Goal: Transaction & Acquisition: Purchase product/service

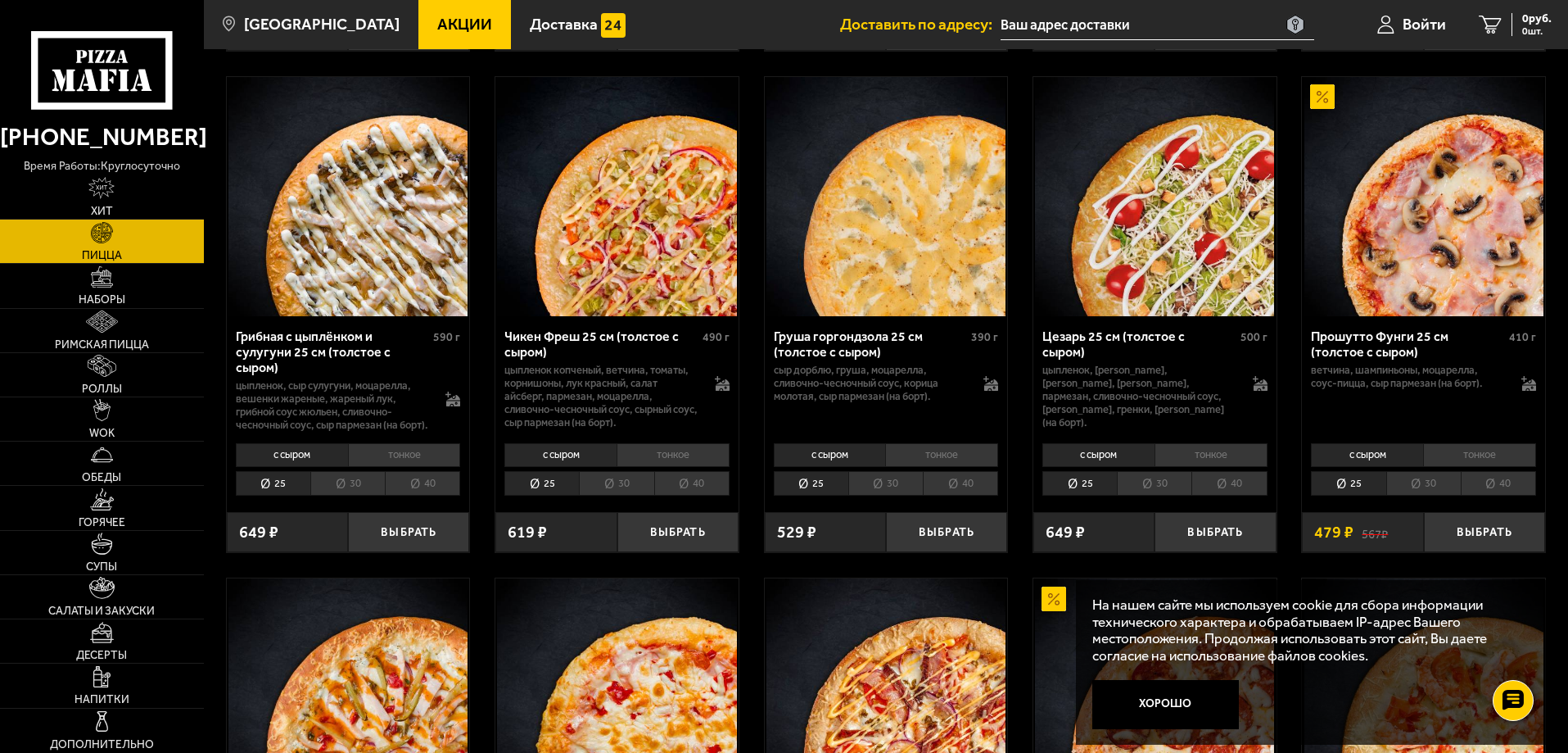
scroll to position [573, 0]
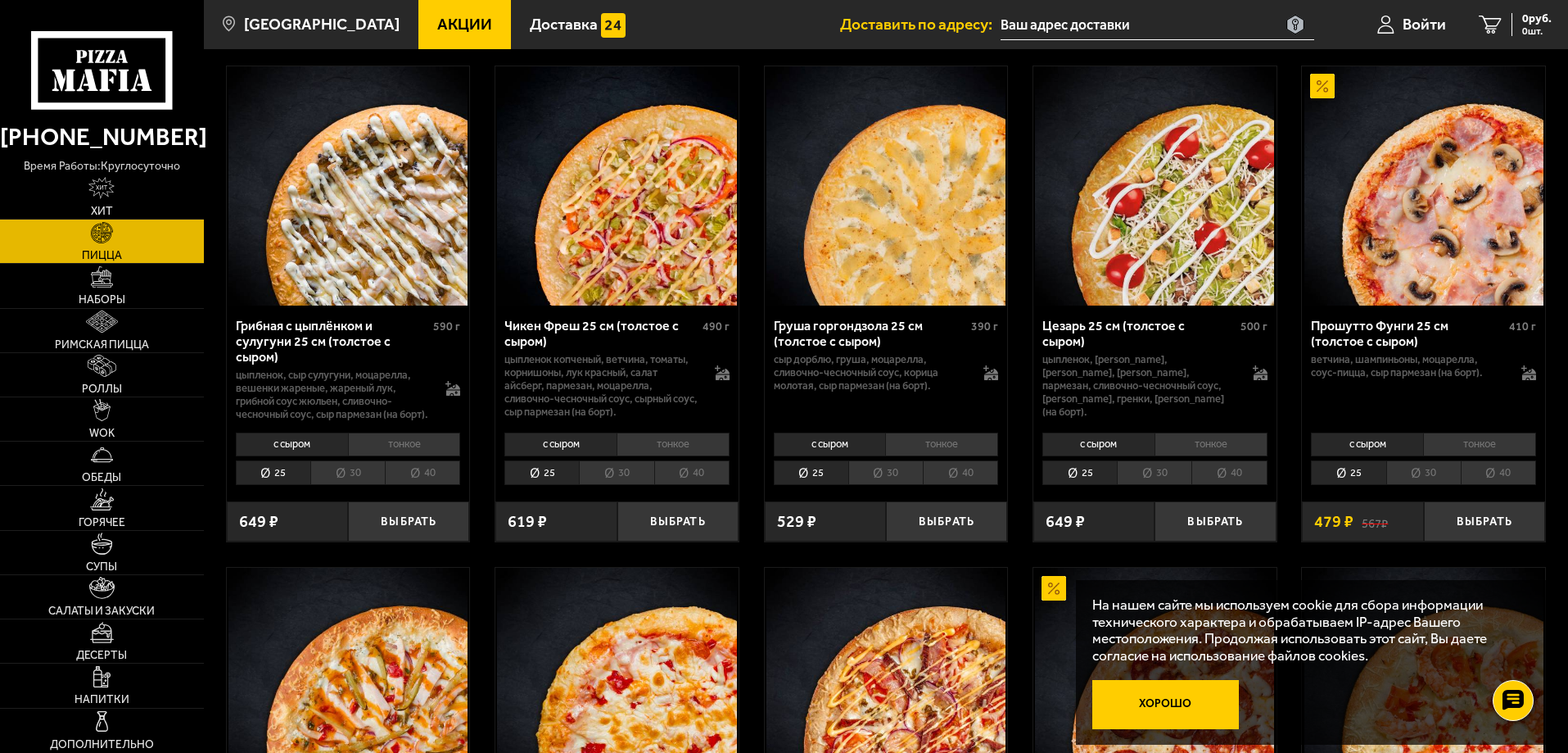
click at [1166, 697] on button "Хорошо" at bounding box center [1165, 705] width 147 height 49
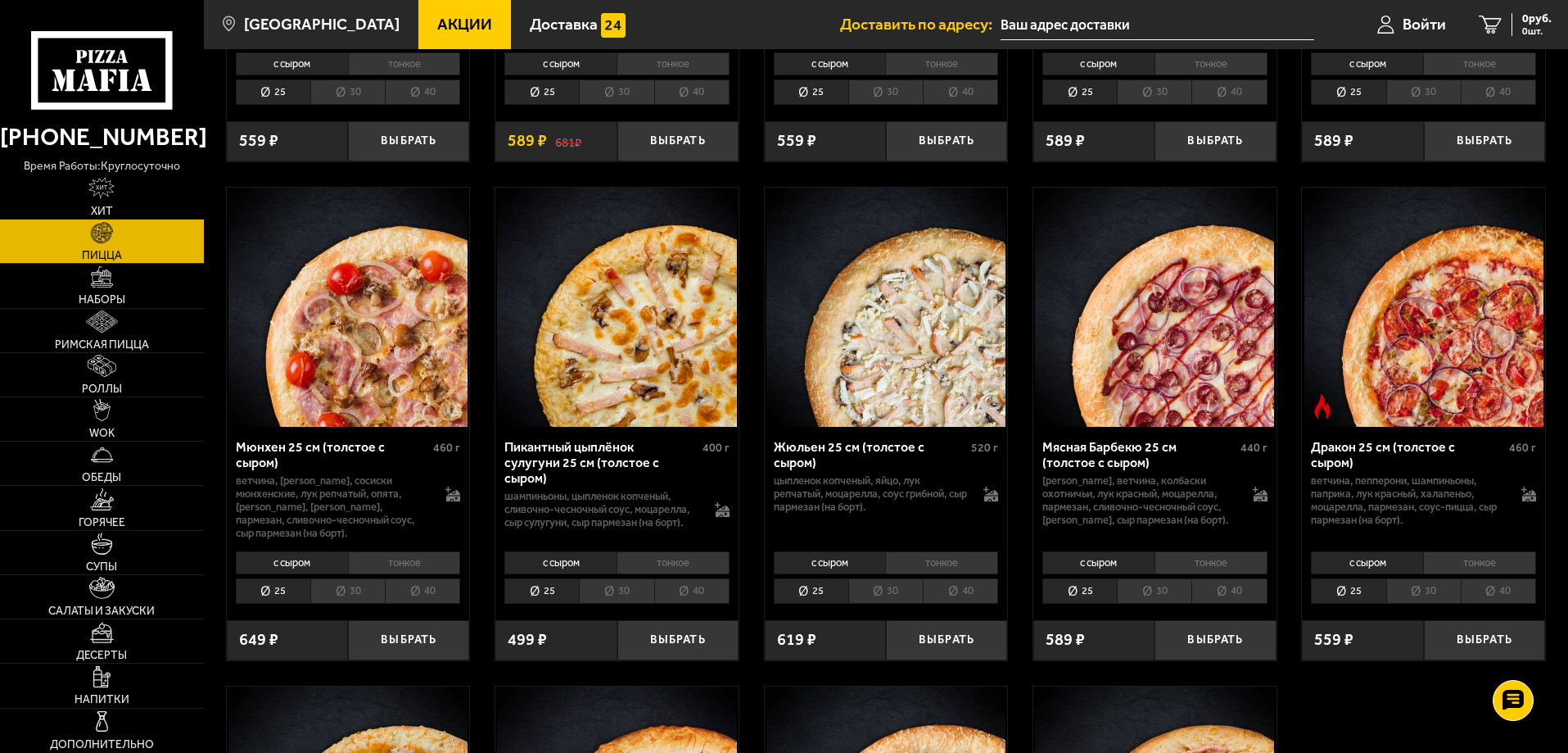
scroll to position [1966, 0]
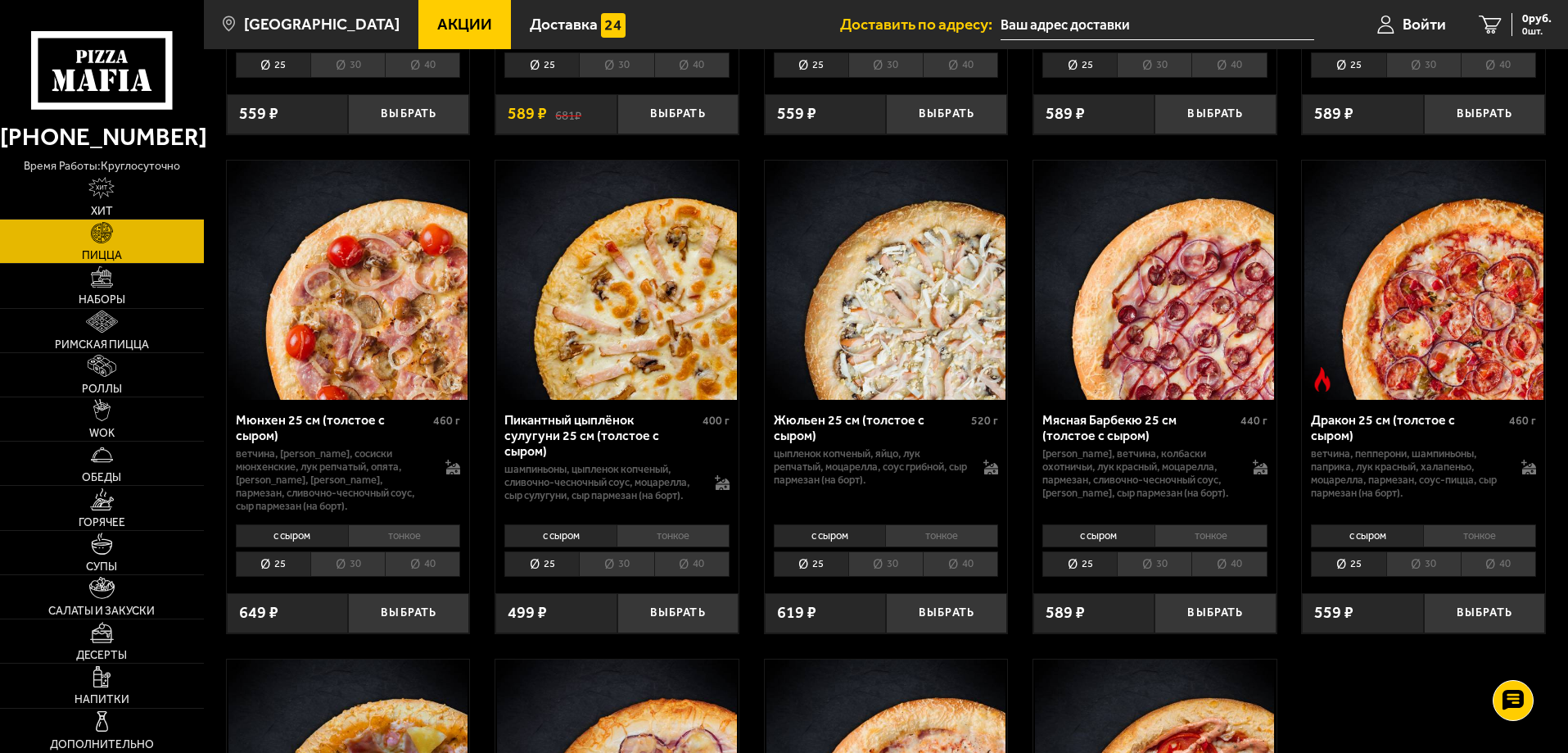
click at [894, 577] on li "30" at bounding box center [885, 564] width 75 height 25
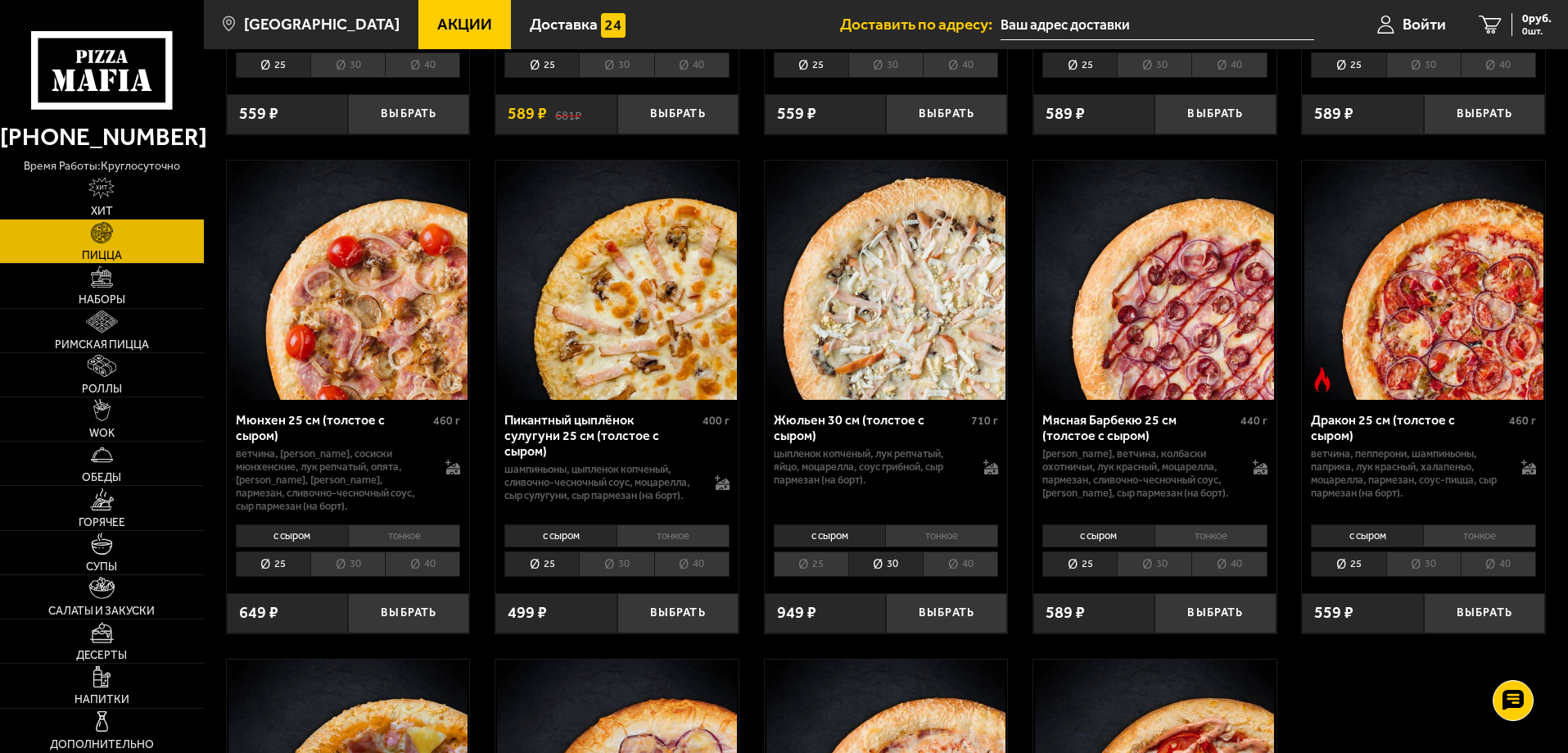
click at [814, 577] on li "25" at bounding box center [811, 564] width 75 height 25
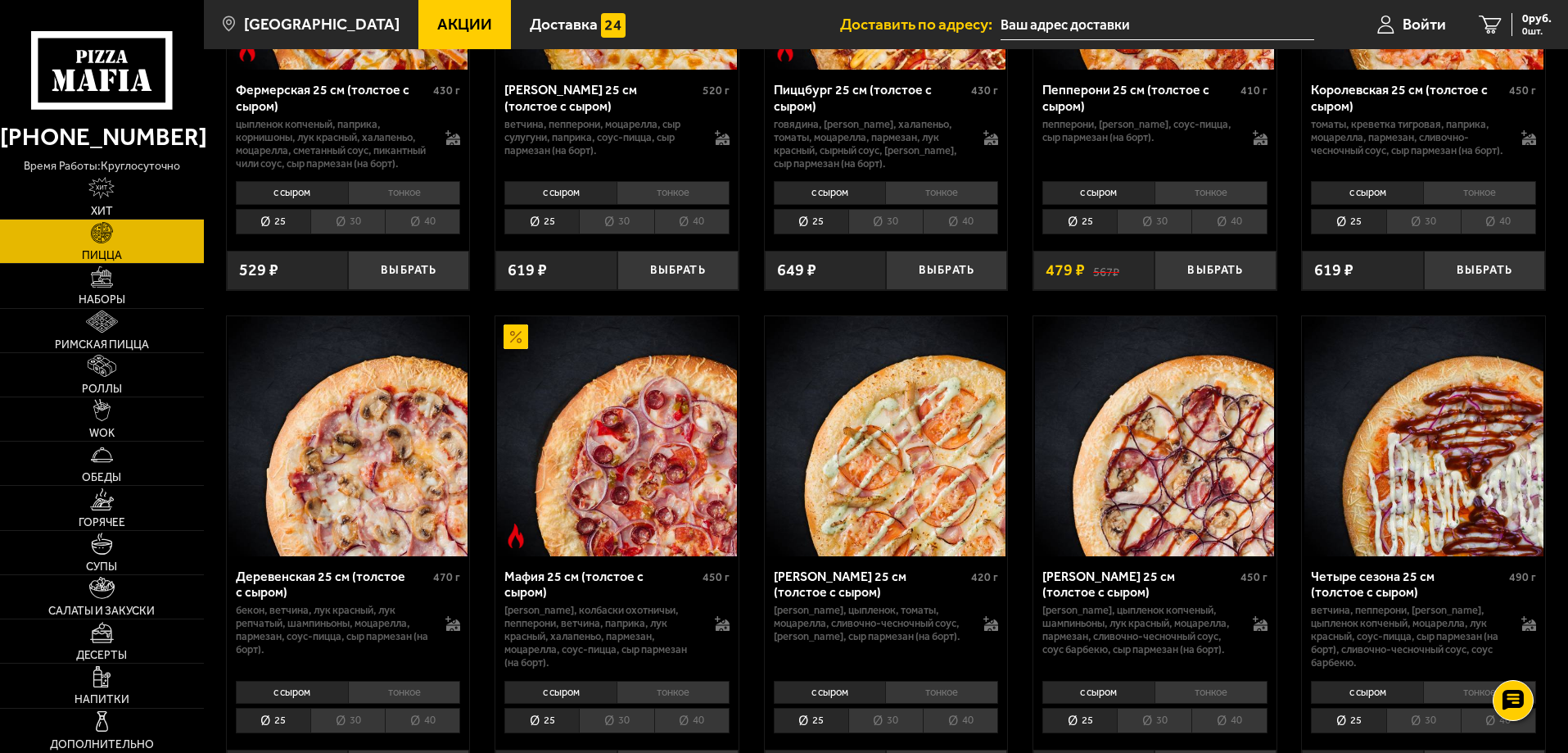
scroll to position [1474, 0]
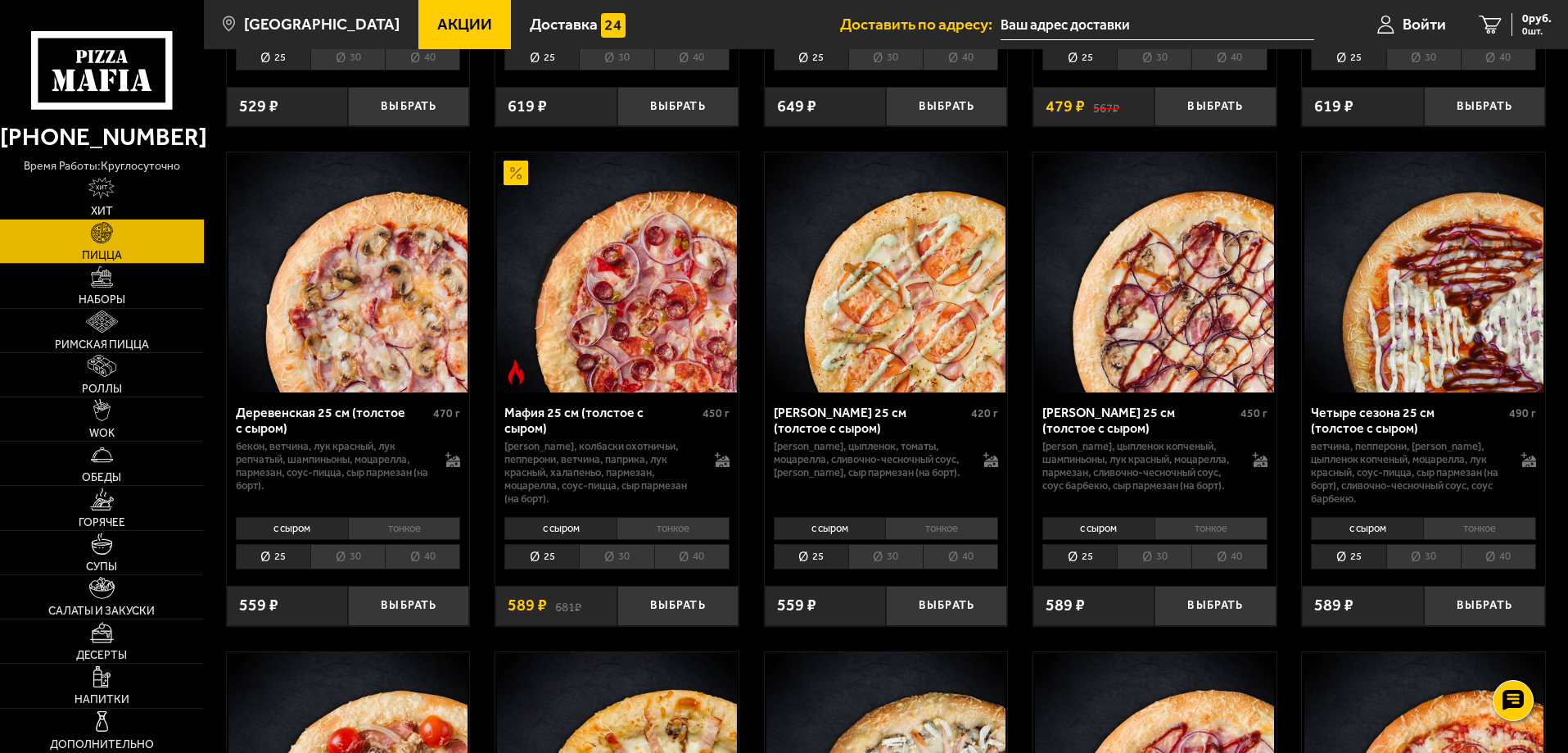
click at [1157, 569] on li "30" at bounding box center [1154, 557] width 75 height 25
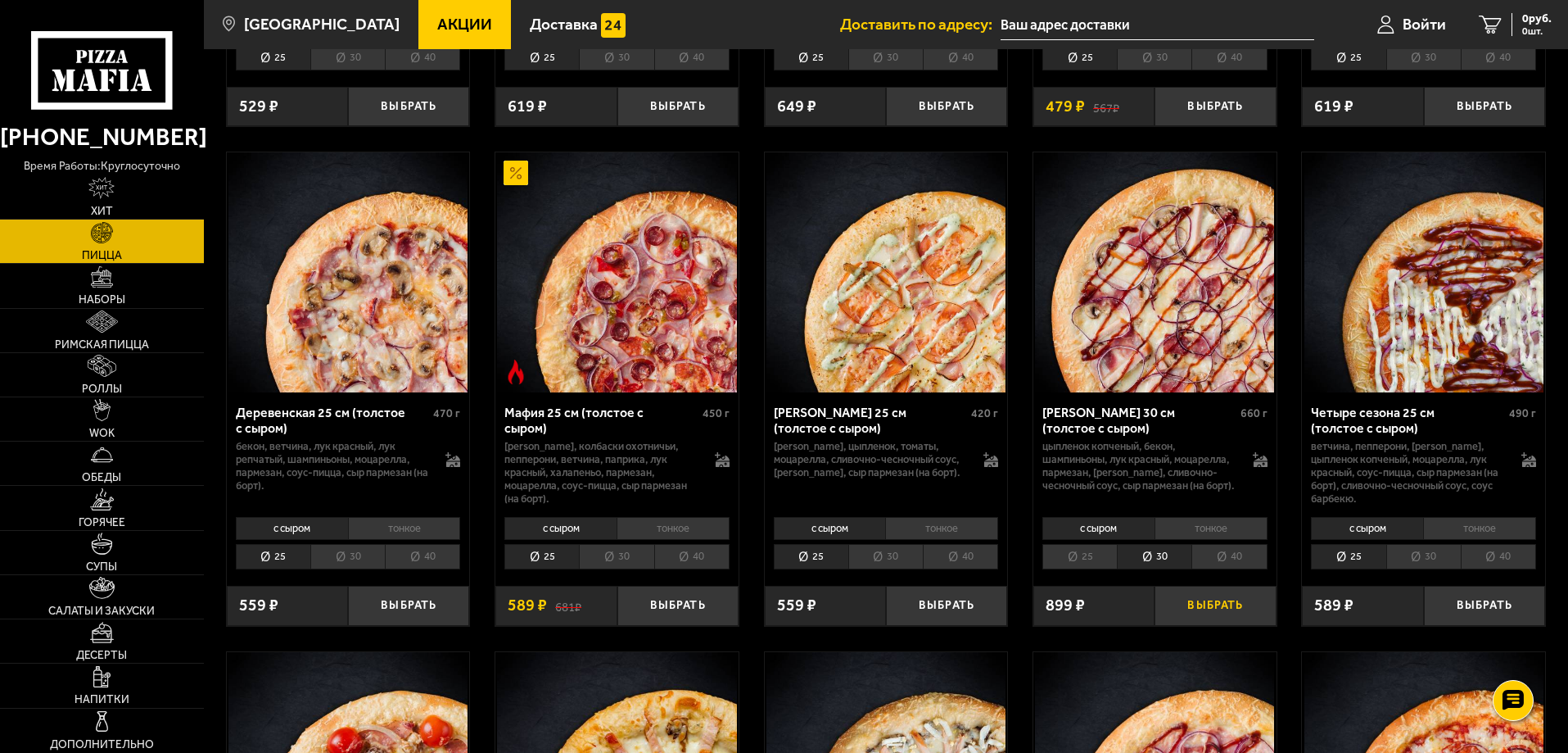
click at [1207, 626] on button "Выбрать" at bounding box center [1214, 606] width 121 height 40
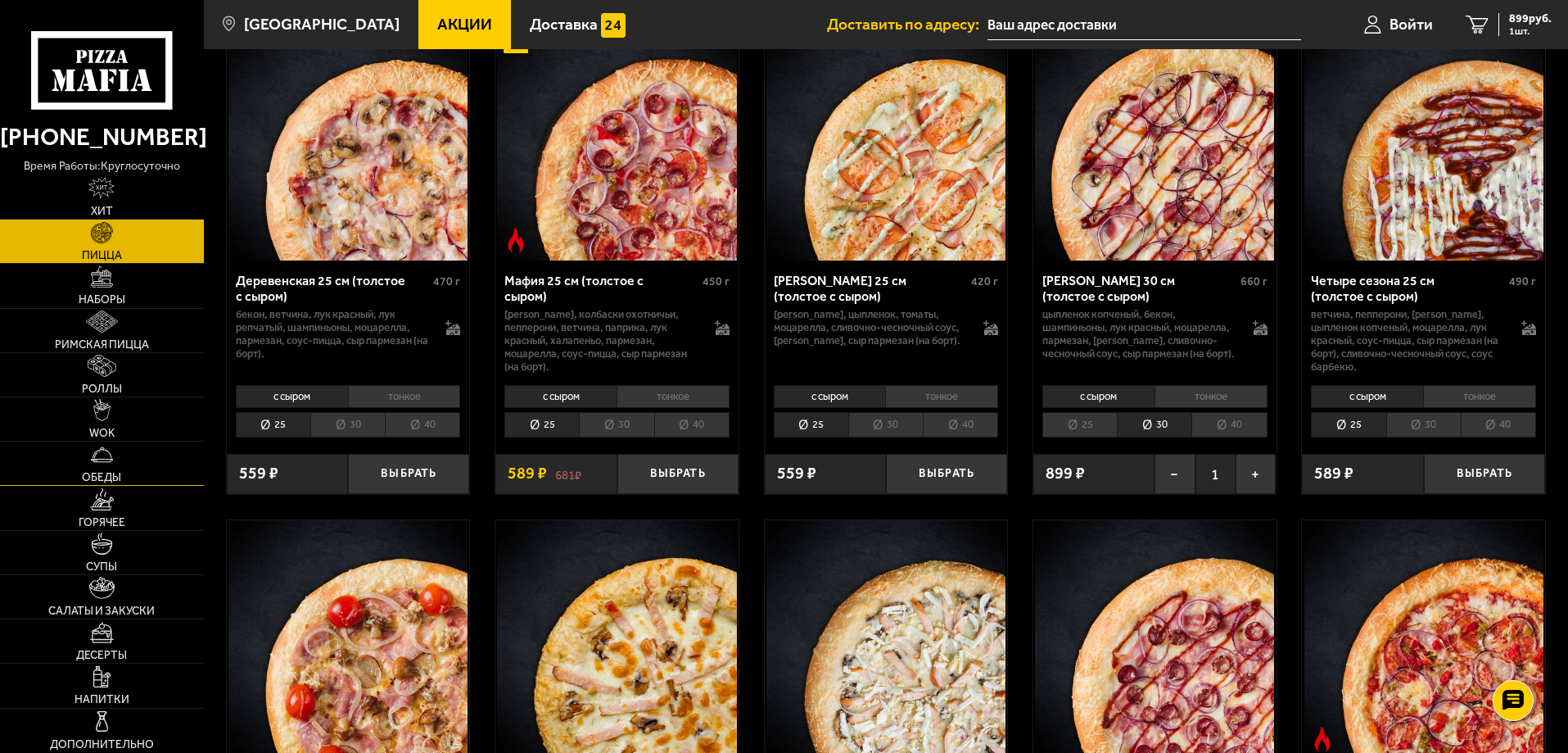
scroll to position [1638, 0]
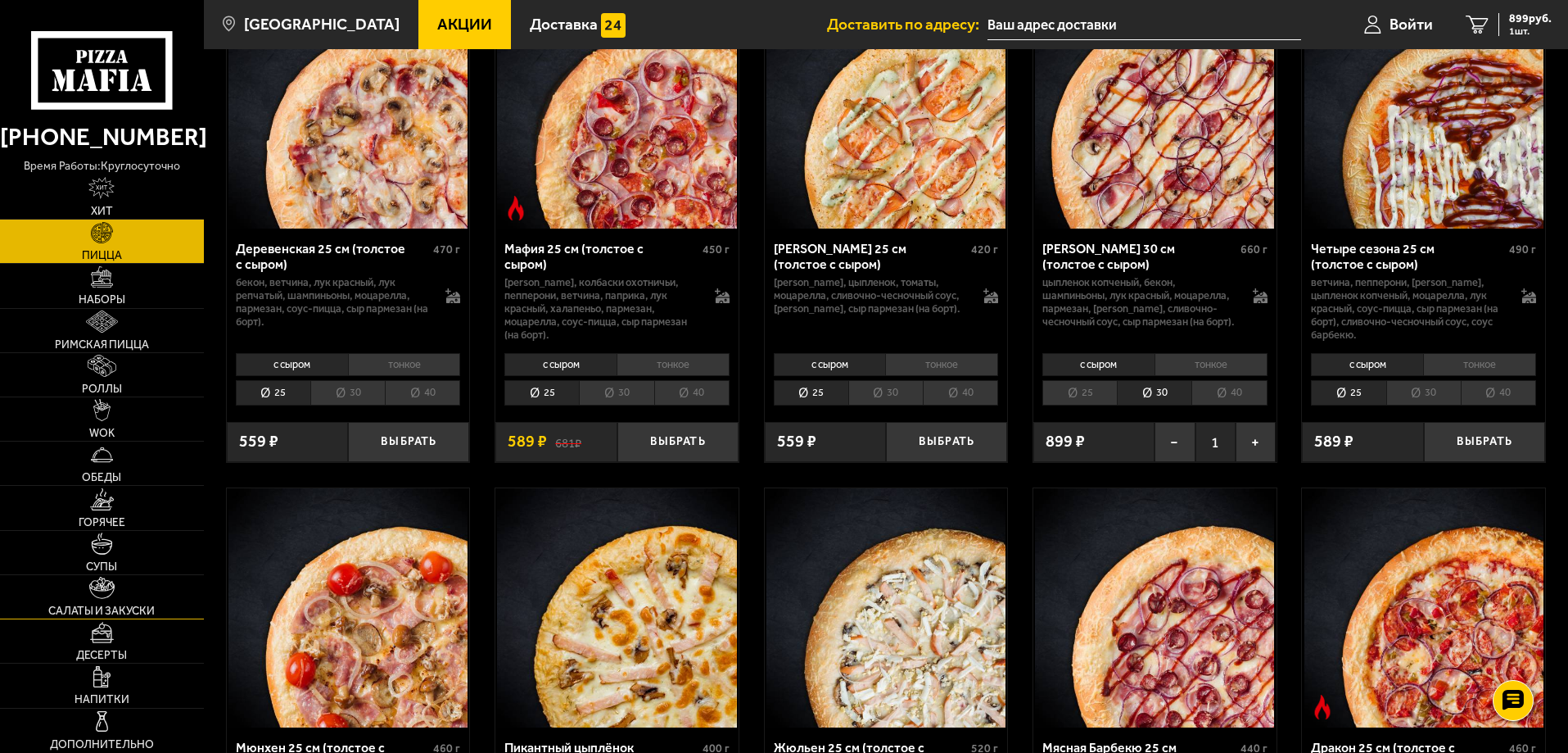
click at [137, 606] on span "Салаты и закуски" at bounding box center [101, 611] width 106 height 12
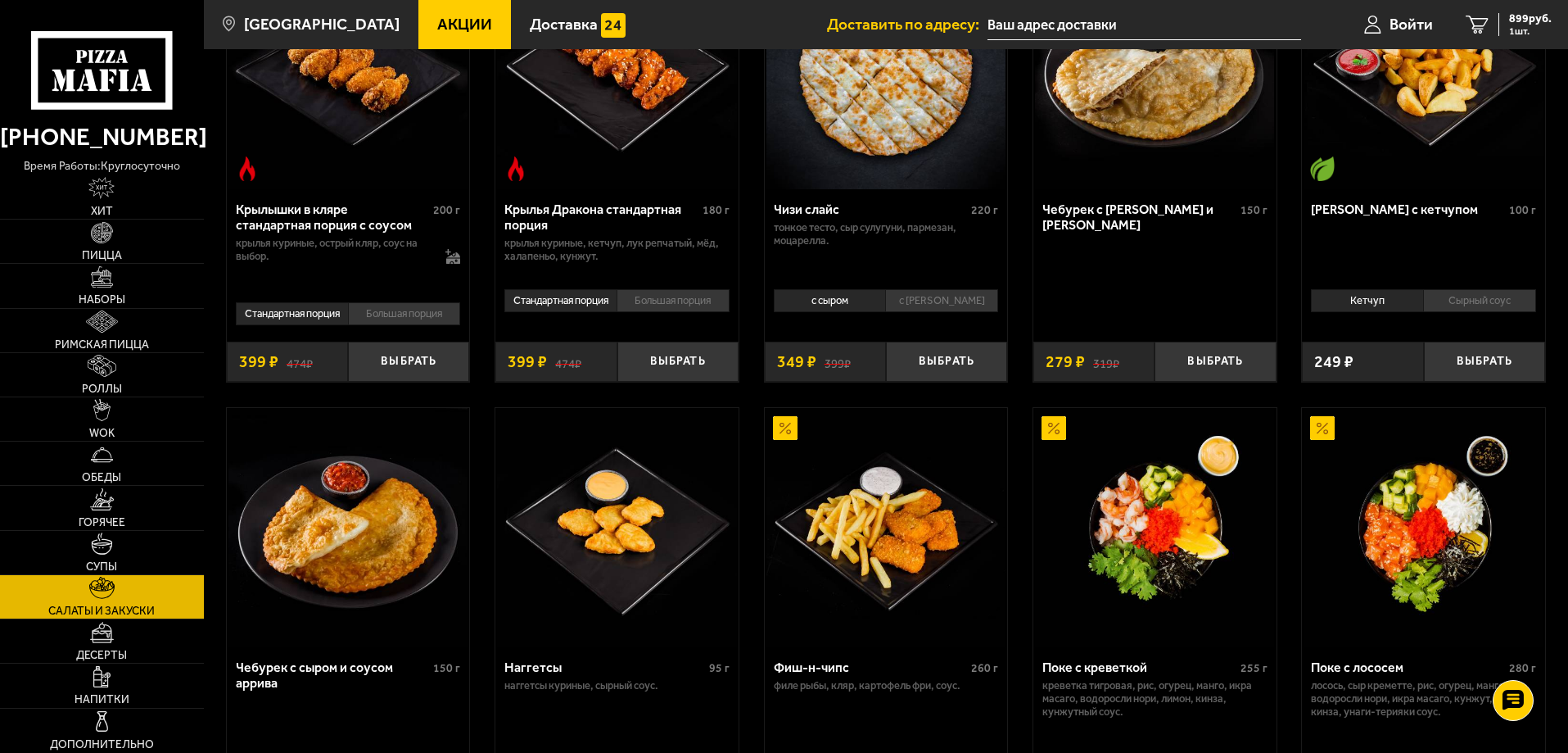
scroll to position [573, 0]
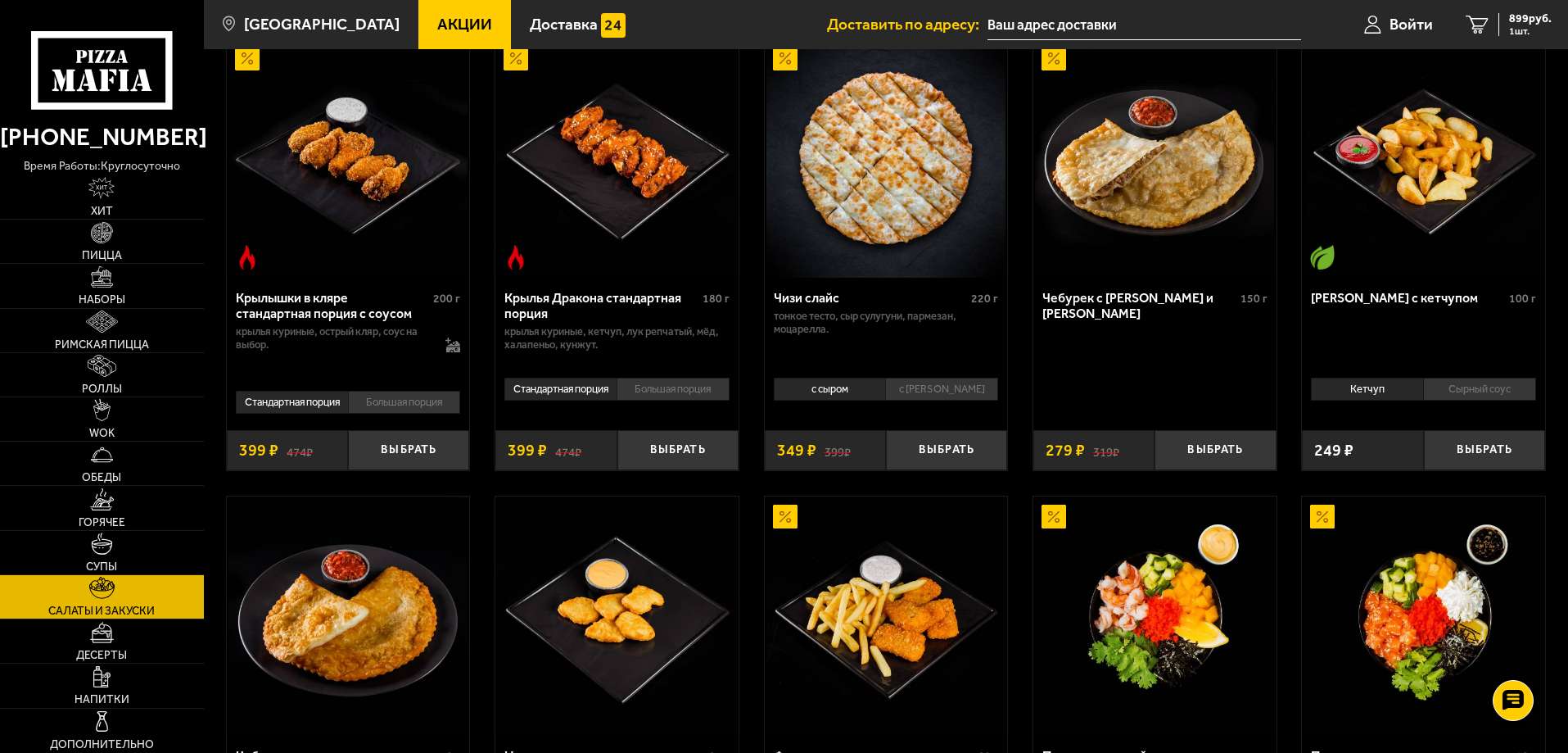
click at [1467, 387] on li "Сырный соус" at bounding box center [1479, 388] width 113 height 23
click at [1473, 449] on button "Выбрать" at bounding box center [1483, 450] width 121 height 40
click at [1369, 397] on li "Кетчуп" at bounding box center [1366, 388] width 112 height 23
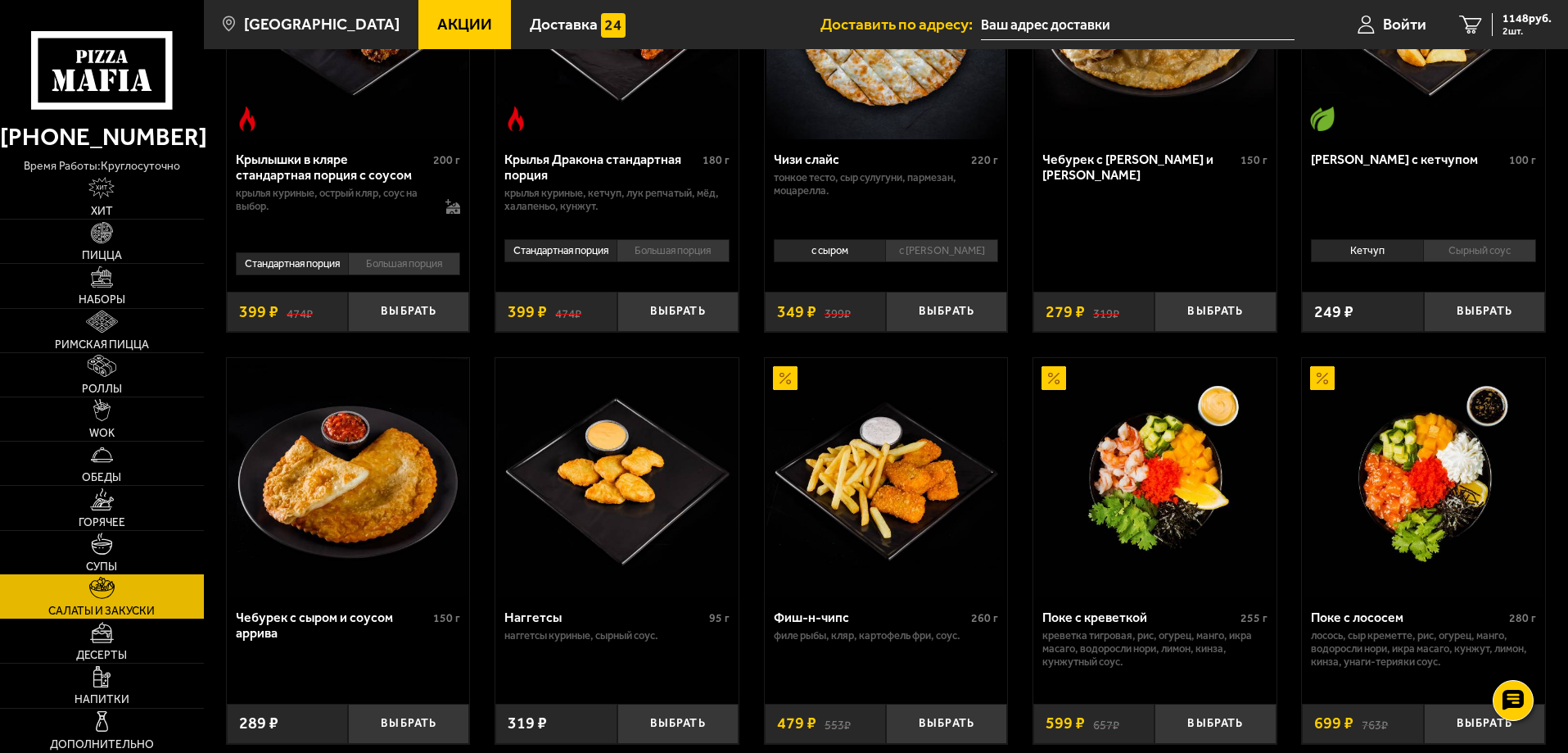
scroll to position [738, 0]
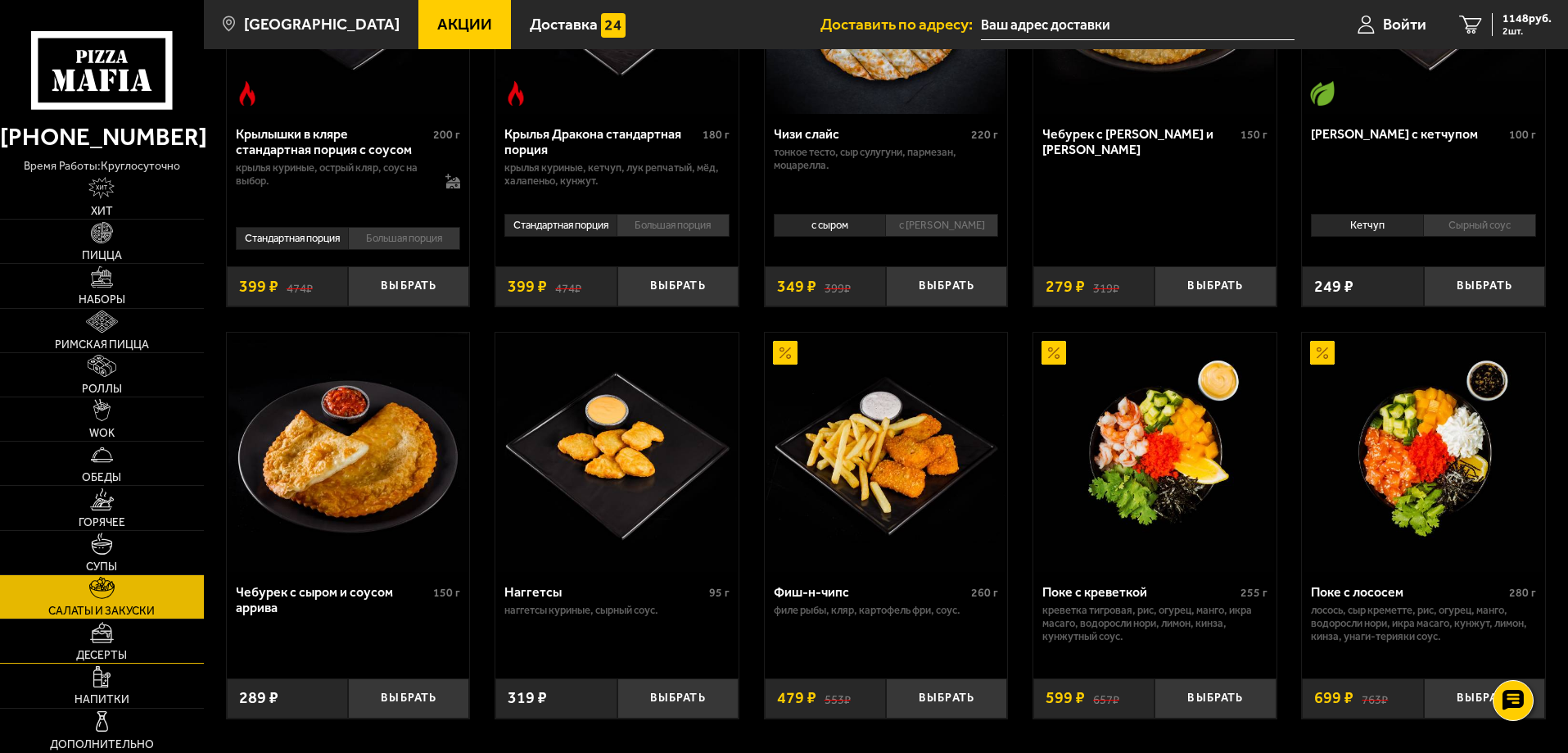
click at [132, 639] on link "Десерты" at bounding box center [102, 641] width 204 height 44
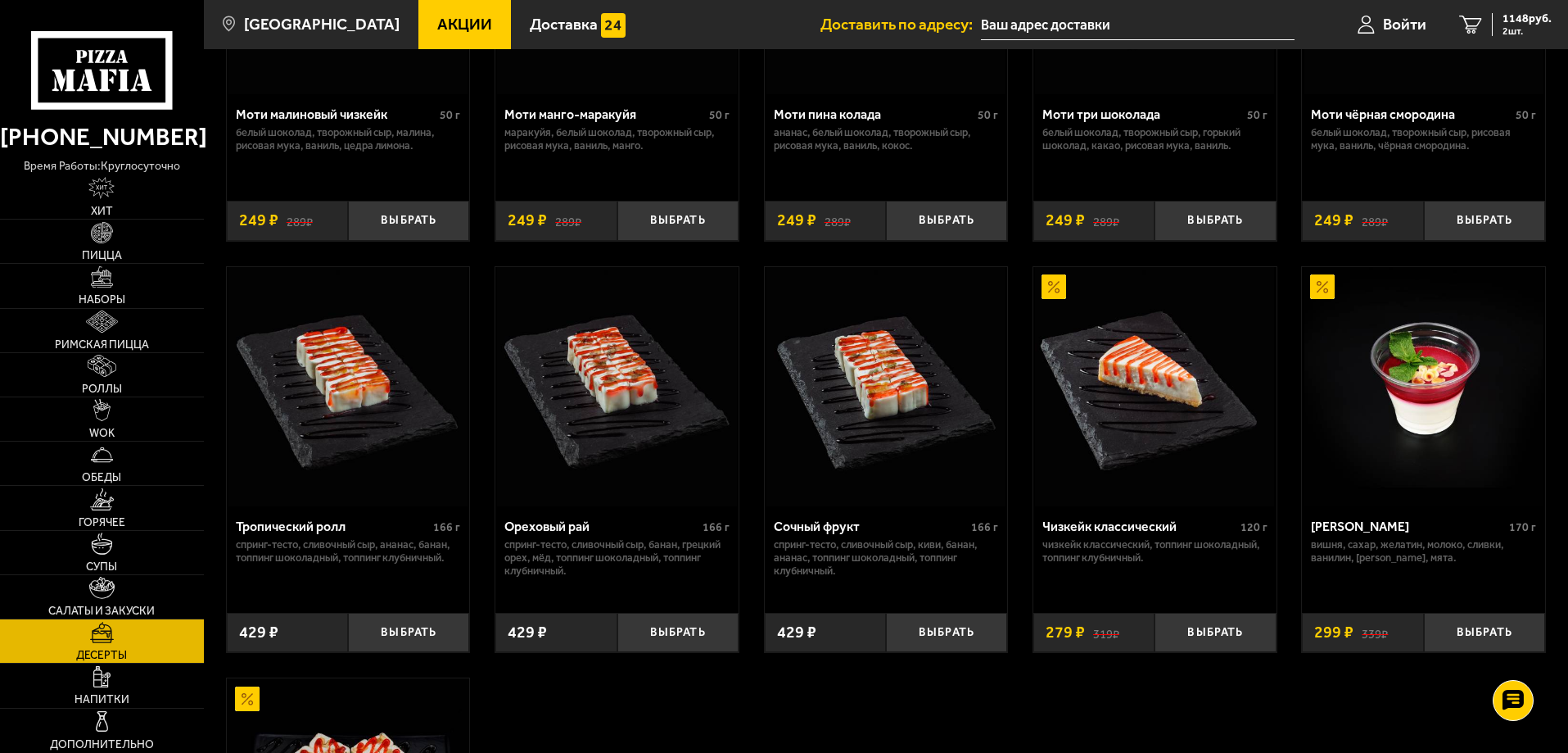
scroll to position [327, 0]
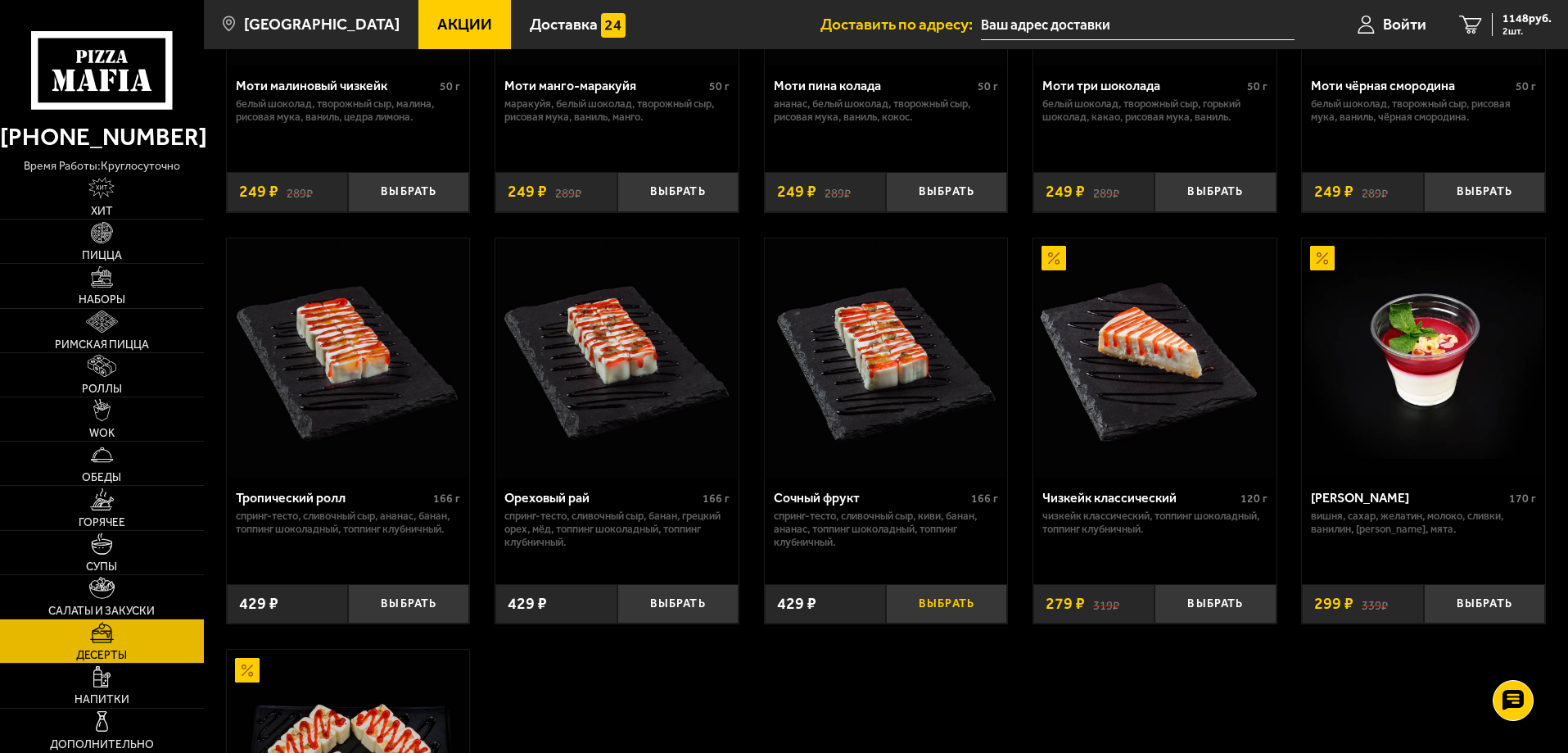
click at [939, 600] on button "Выбрать" at bounding box center [945, 604] width 121 height 40
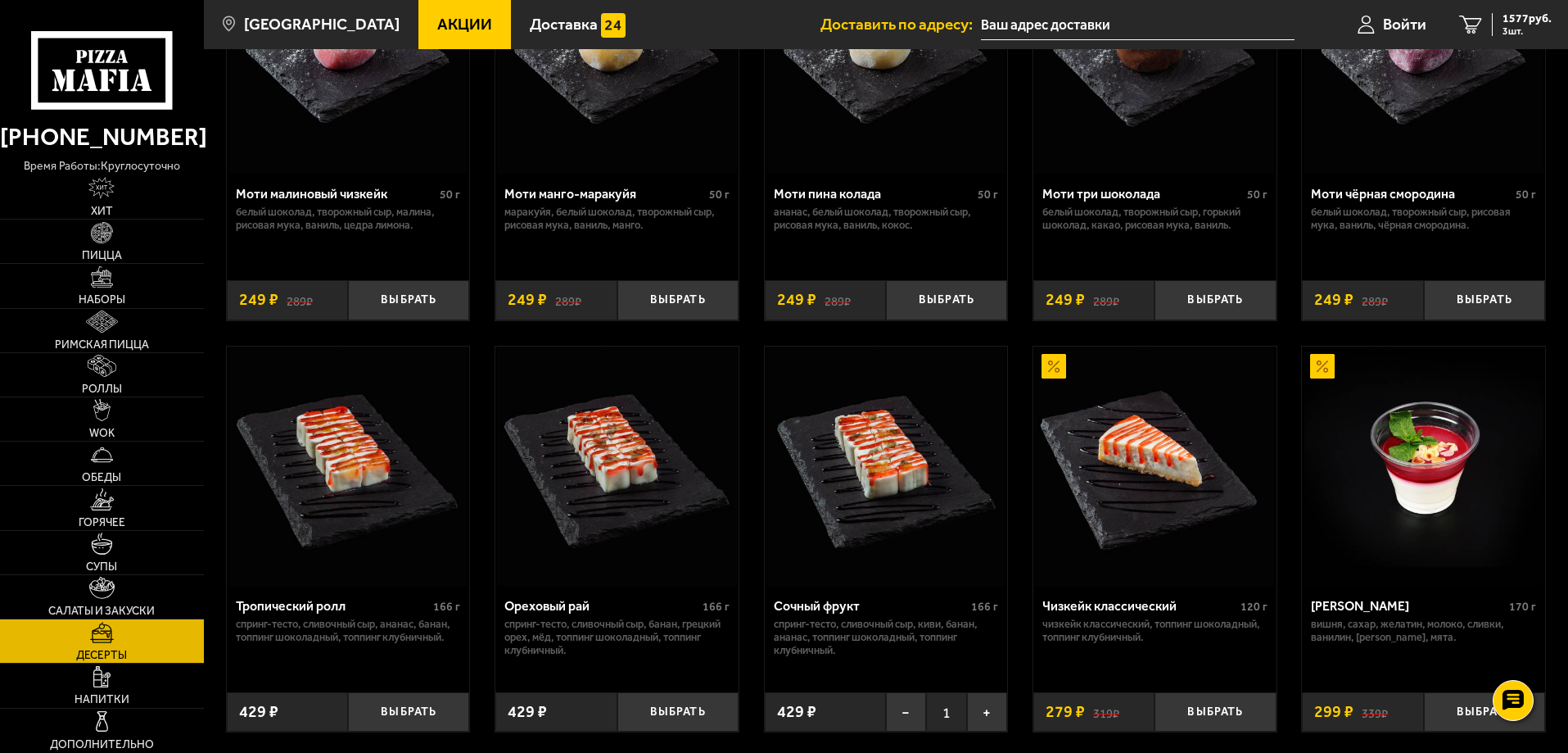
scroll to position [0, 0]
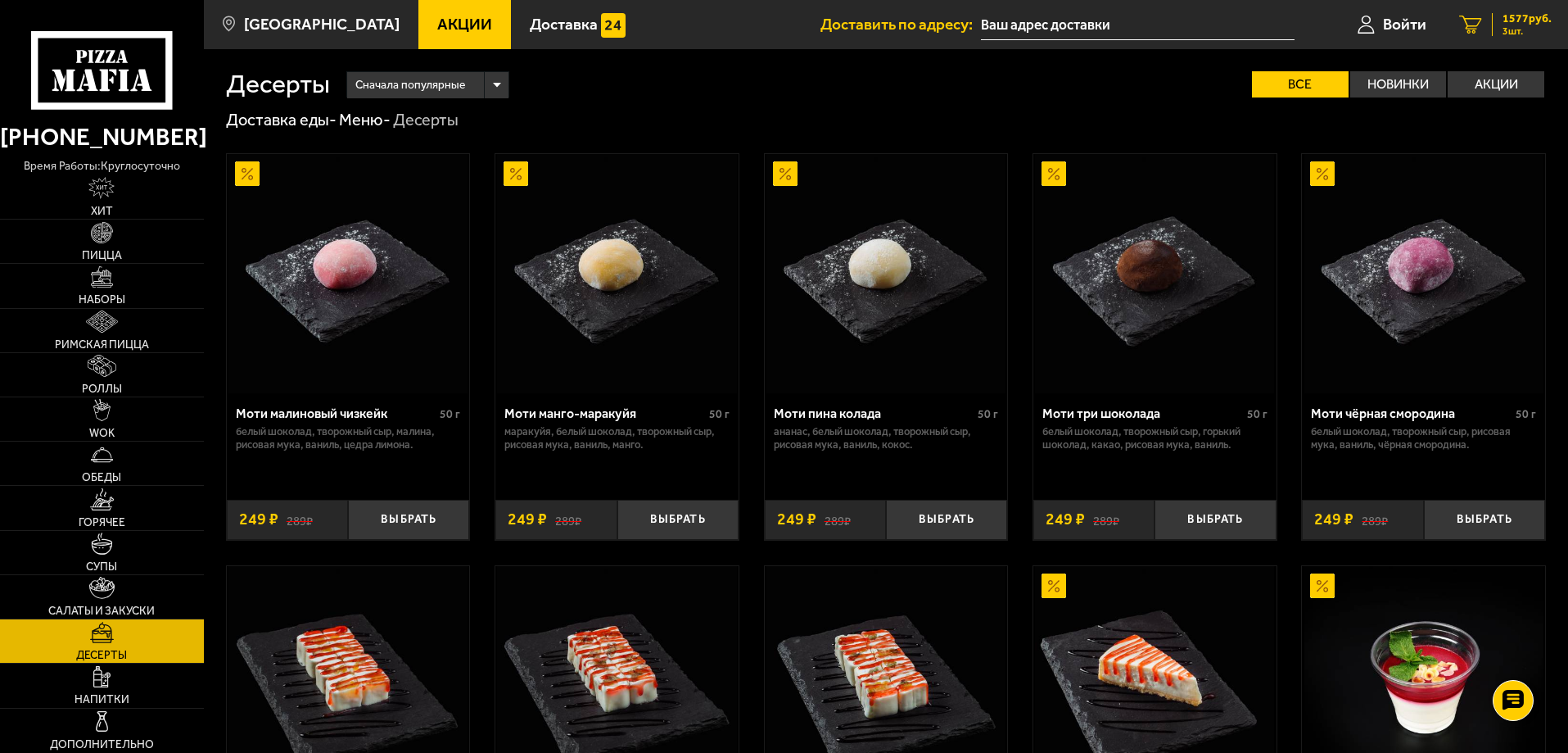
click at [1509, 22] on span "1577 руб." at bounding box center [1527, 18] width 49 height 12
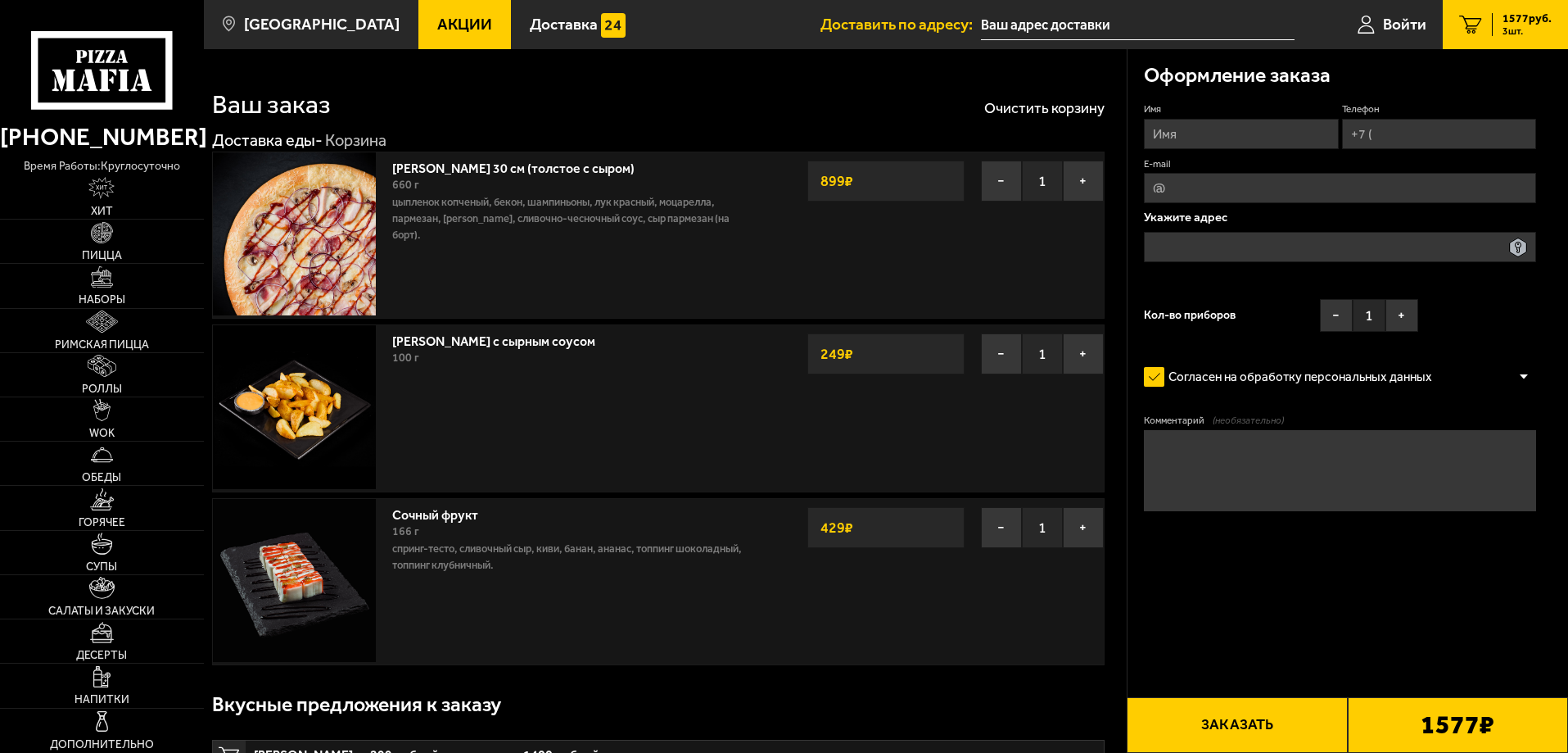
click at [1174, 135] on input "Имя" at bounding box center [1240, 134] width 194 height 30
type input "[PERSON_NAME]"
click at [1479, 140] on input "Телефон" at bounding box center [1438, 134] width 194 height 30
type input "[PHONE_NUMBER]"
click at [1296, 193] on input "E-mail" at bounding box center [1339, 187] width 392 height 30
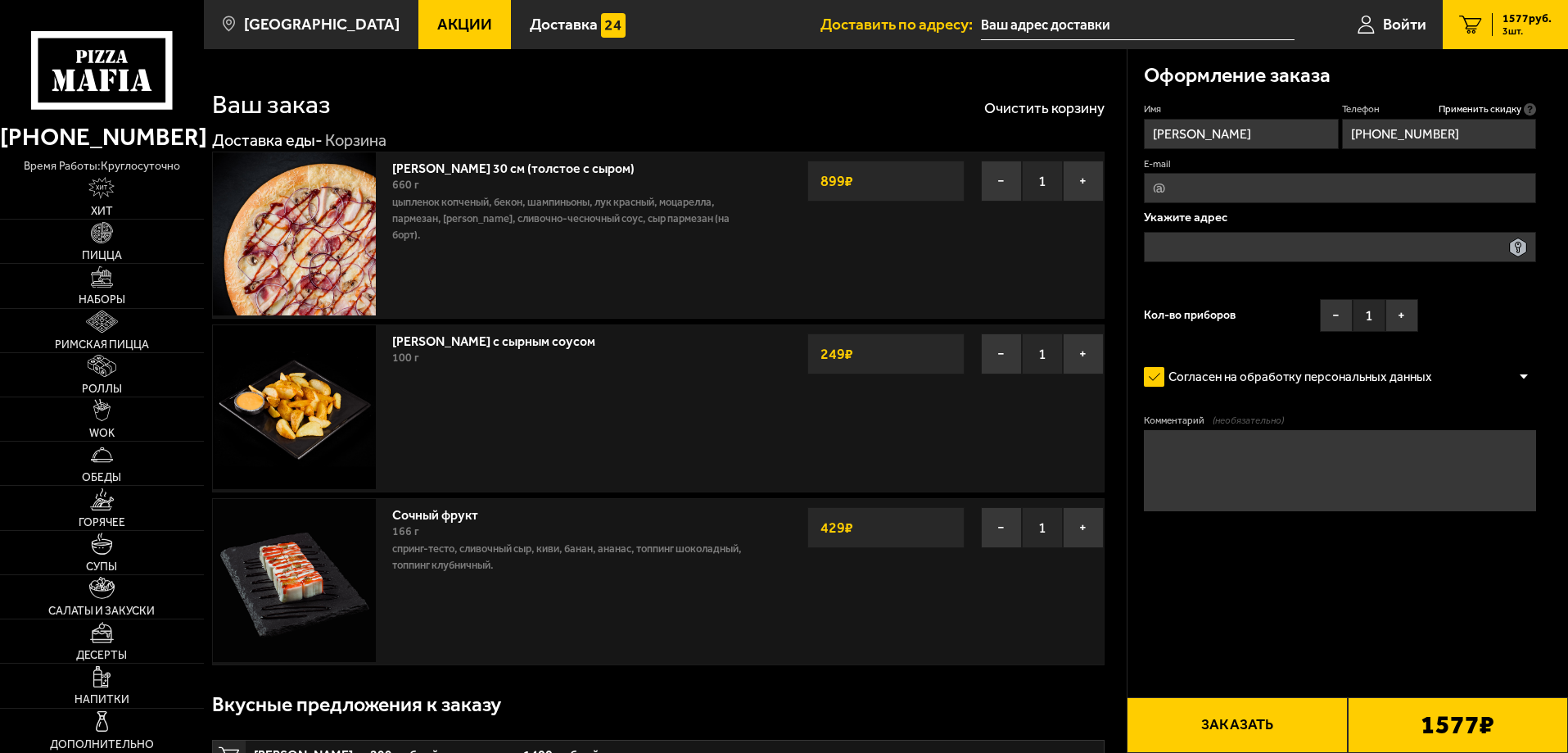
type input "[EMAIL_ADDRESS][DOMAIN_NAME]"
click at [1268, 240] on input "text" at bounding box center [1339, 246] width 392 height 30
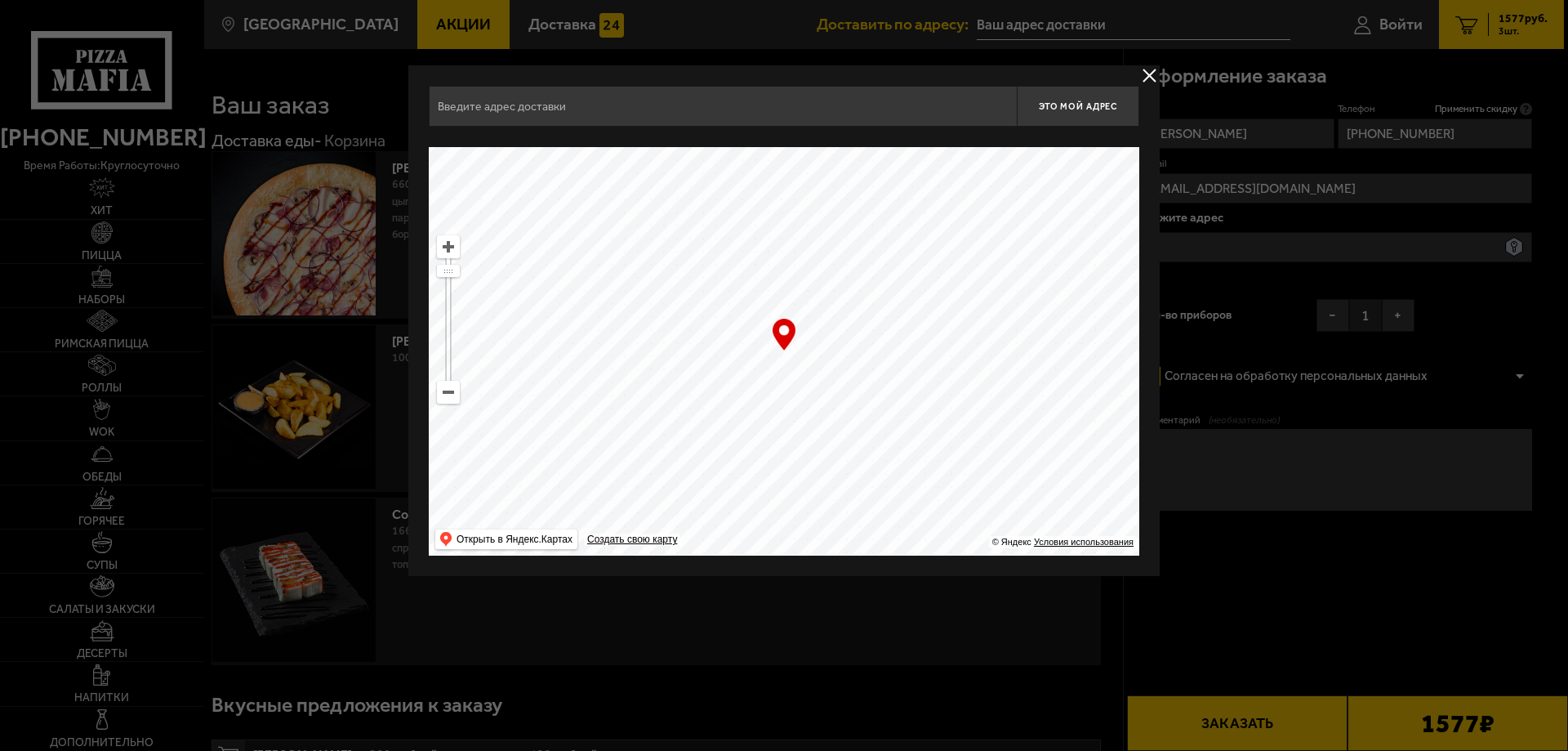
click at [566, 100] on input "text" at bounding box center [723, 106] width 588 height 41
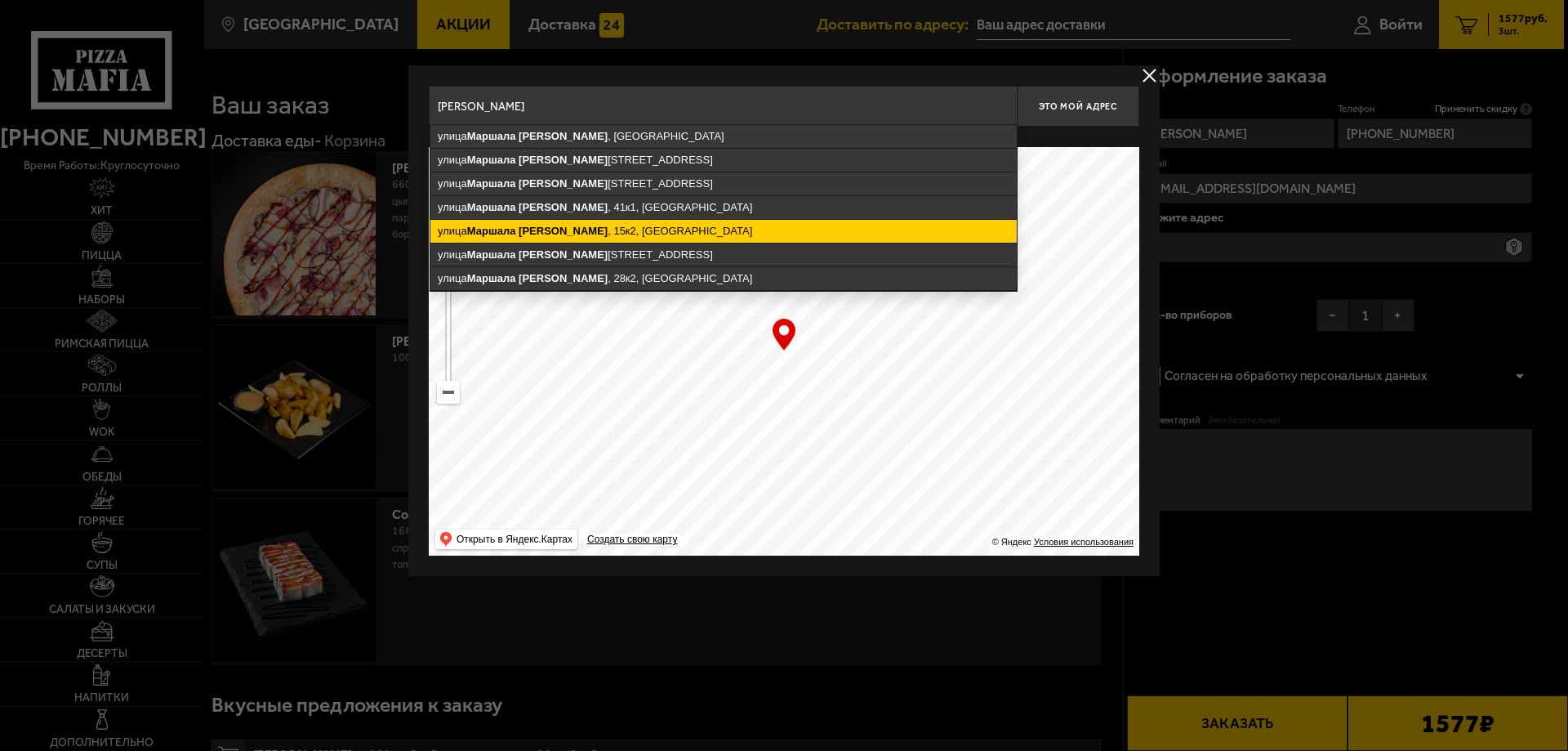
click at [597, 229] on ymaps "[STREET_ADDRESS][PERSON_NAME]" at bounding box center [724, 230] width 587 height 23
type input "[STREET_ADDRESS][PERSON_NAME]"
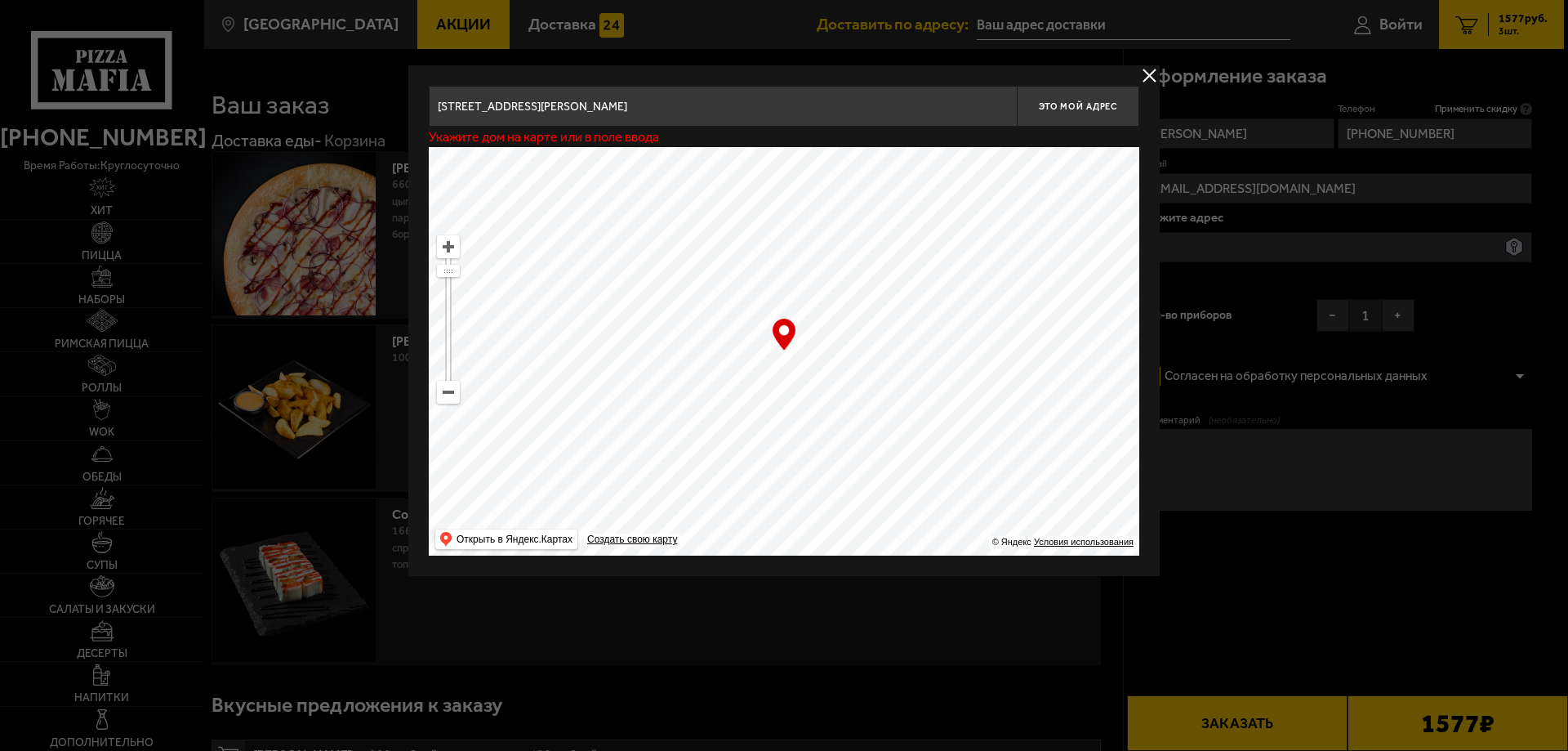
type input "[STREET_ADDRESS][PERSON_NAME]"
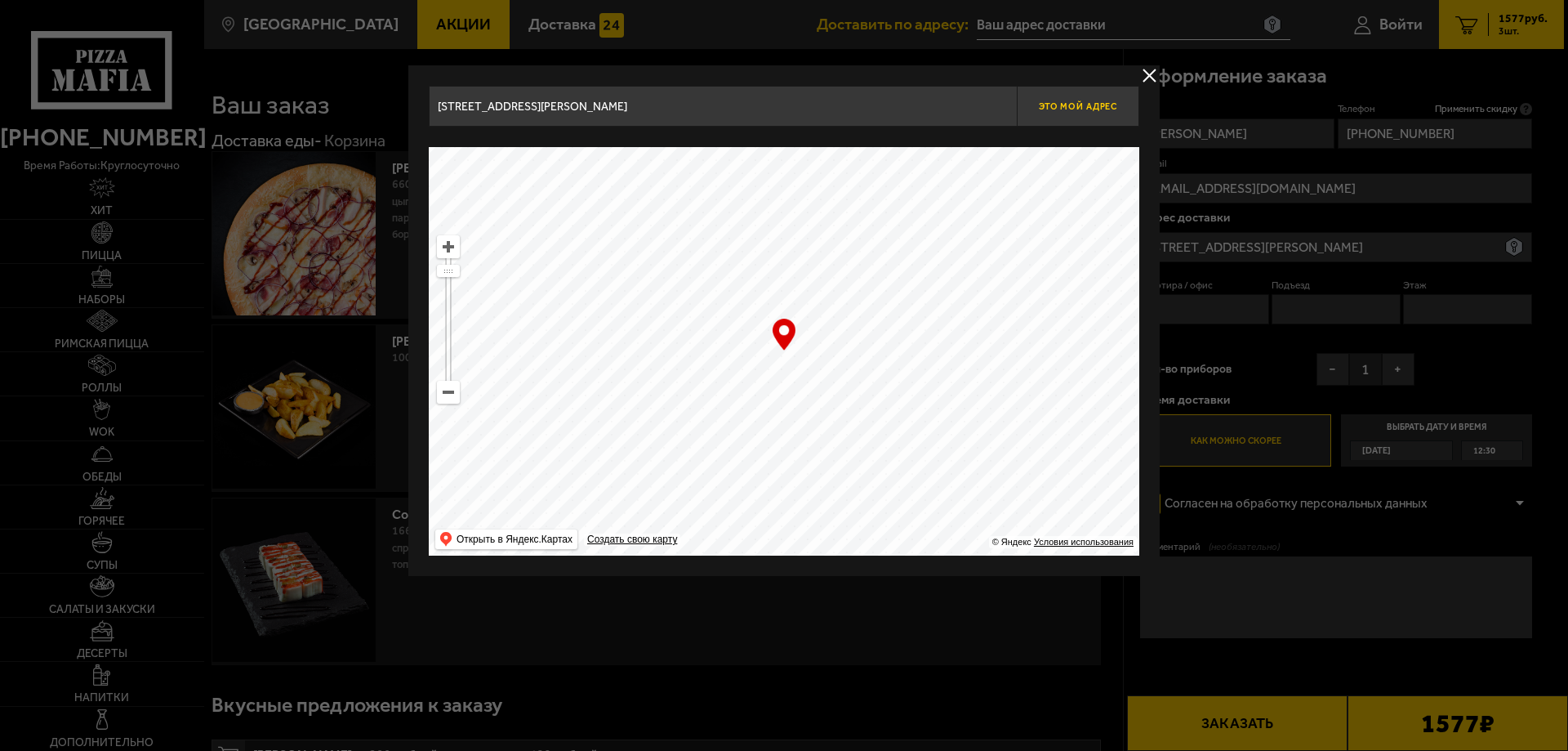
click at [1074, 103] on span "Это мой адрес" at bounding box center [1078, 107] width 78 height 11
type input "[STREET_ADDRESS][PERSON_NAME]"
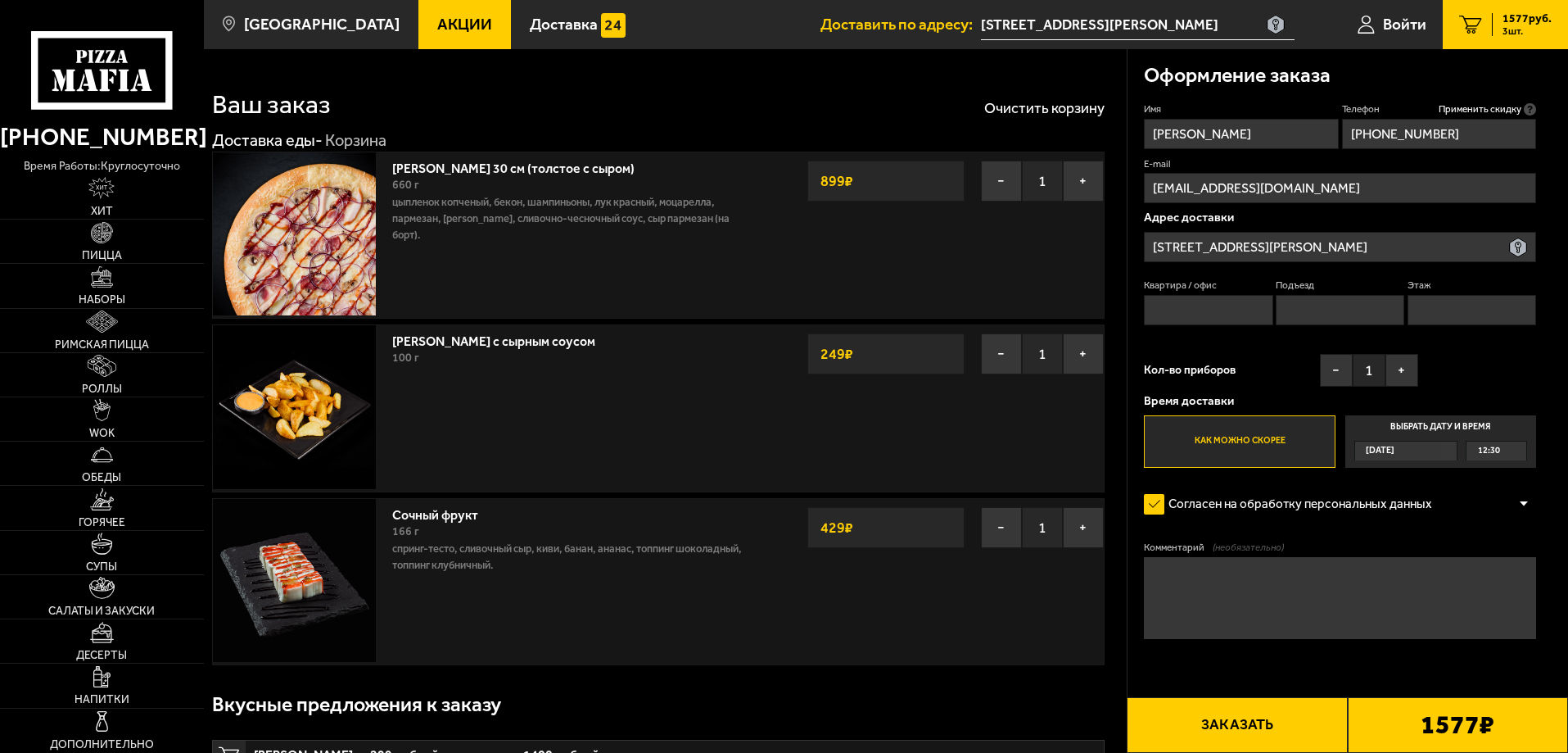
click at [1205, 320] on input "Квартира / офис" at bounding box center [1207, 309] width 128 height 30
type input "72"
click at [1461, 295] on input "Этаж" at bounding box center [1471, 309] width 128 height 30
type input "10"
click at [1479, 361] on div "Имя [PERSON_NAME] Телефон Применить скидку Вы будете зарегистрированы автоматич…" at bounding box center [1339, 286] width 392 height 366
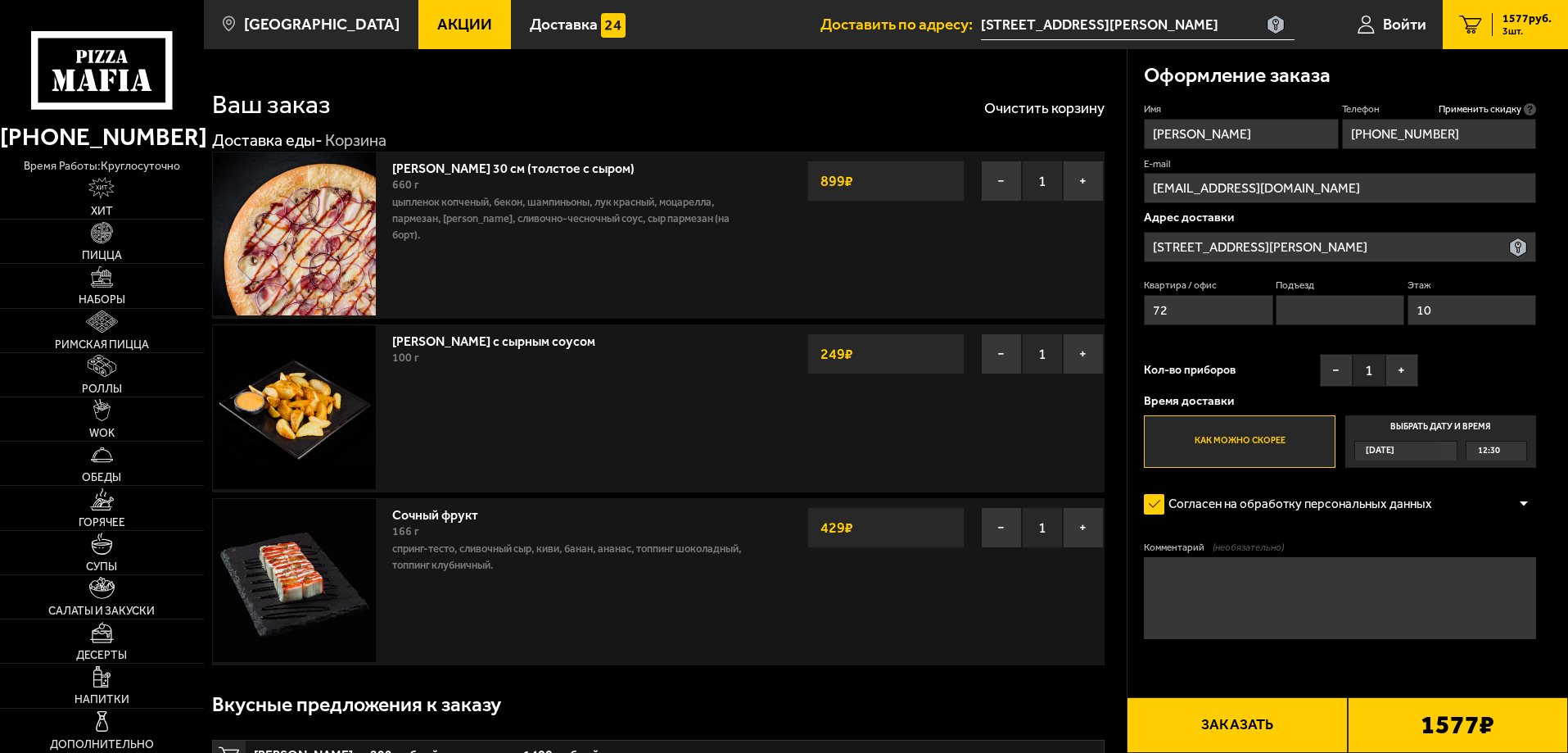
click at [1226, 589] on textarea "Комментарий (необязательно)" at bounding box center [1339, 597] width 392 height 82
type textarea "О"
type textarea "Общежитие. Позвонить на посте охранника, спущусь"
click at [1222, 742] on button "Заказать" at bounding box center [1236, 724] width 220 height 55
click at [1319, 315] on input "Подъезд" at bounding box center [1339, 309] width 128 height 30
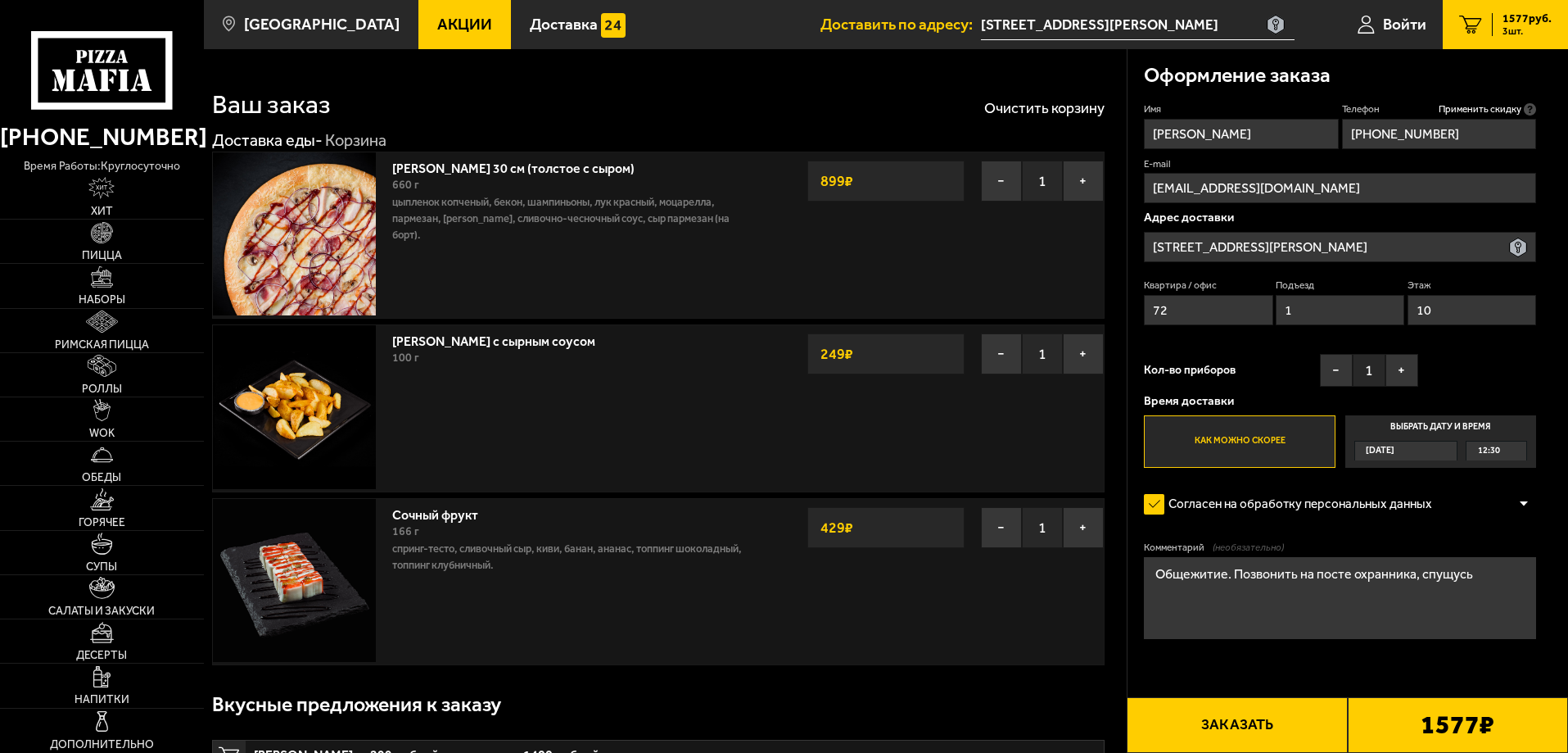
type input "1"
click at [1240, 721] on button "Заказать" at bounding box center [1236, 724] width 220 height 55
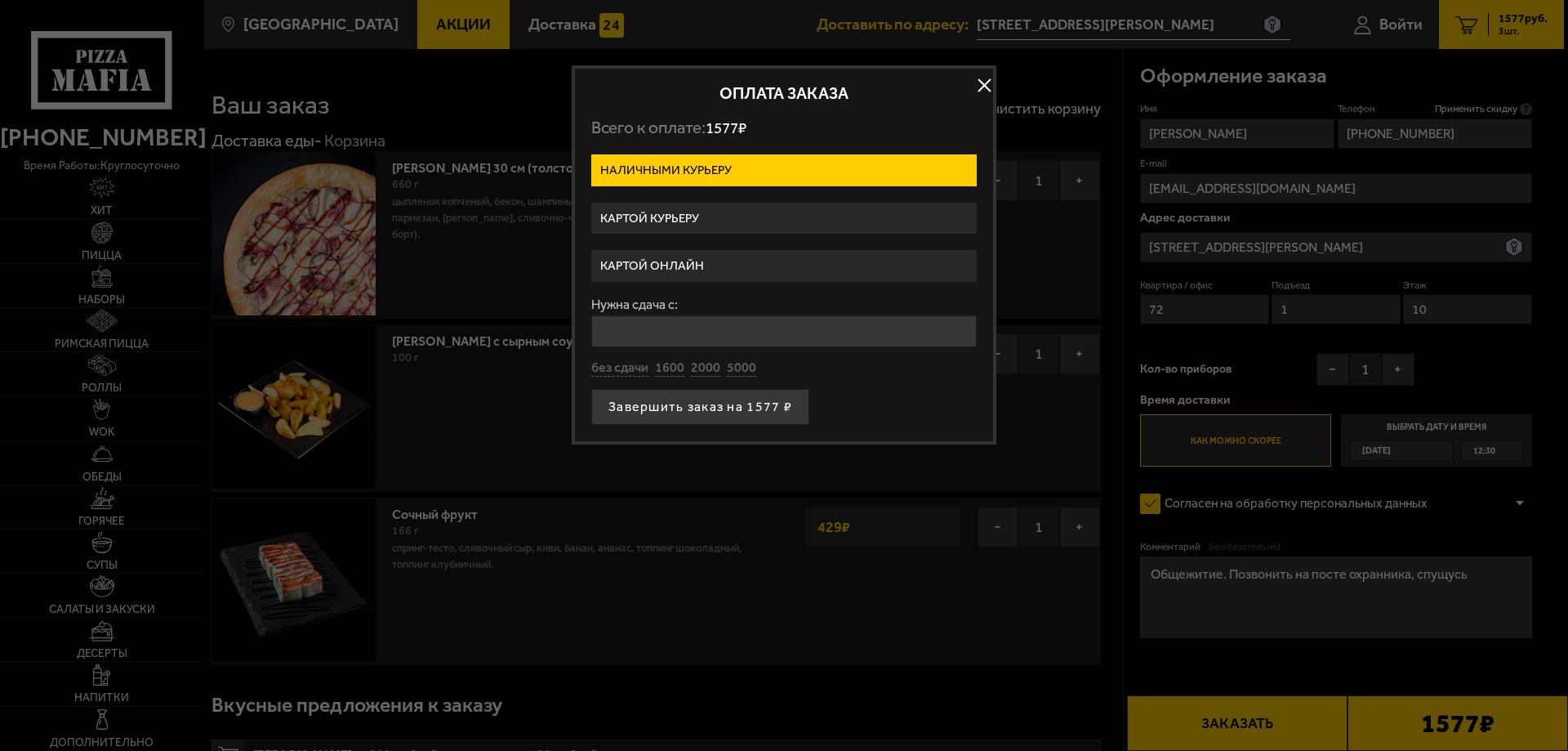
click at [665, 212] on label "Картой курьеру" at bounding box center [784, 218] width 385 height 32
click at [0, 0] on input "Картой курьеру" at bounding box center [0, 0] width 0 height 0
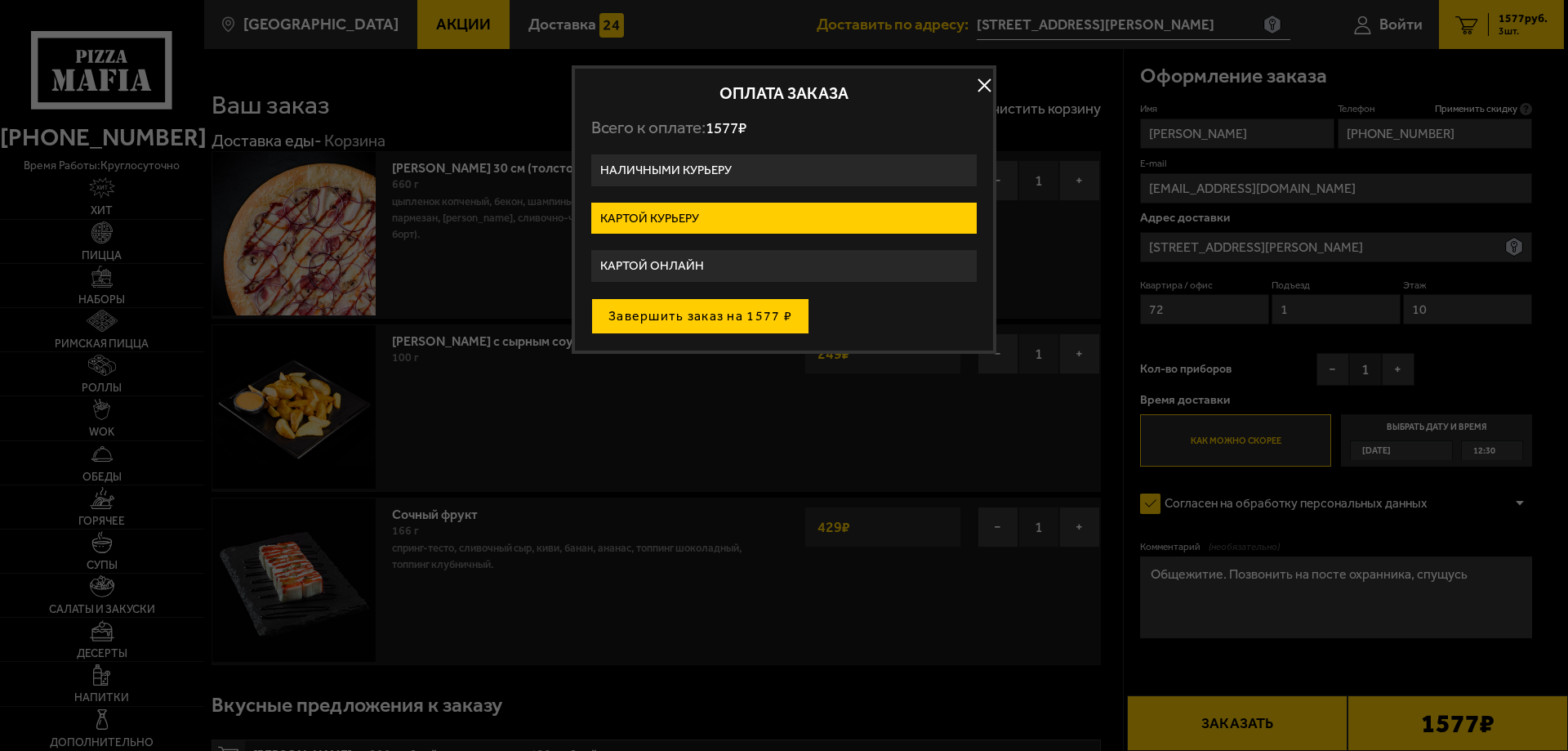
click at [645, 323] on button "Завершить заказ на 1577 ₽" at bounding box center [700, 317] width 218 height 36
